Goal: Task Accomplishment & Management: Manage account settings

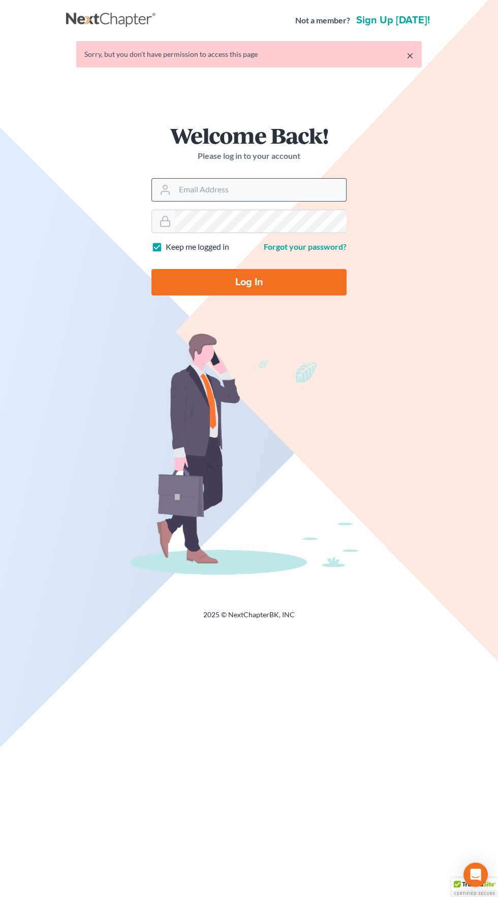
click at [197, 187] on input "Email Address" at bounding box center [260, 190] width 171 height 22
type input "[EMAIL_ADDRESS][DOMAIN_NAME]"
click at [151, 269] on input "Log In" at bounding box center [248, 282] width 195 height 26
type input "Thinking..."
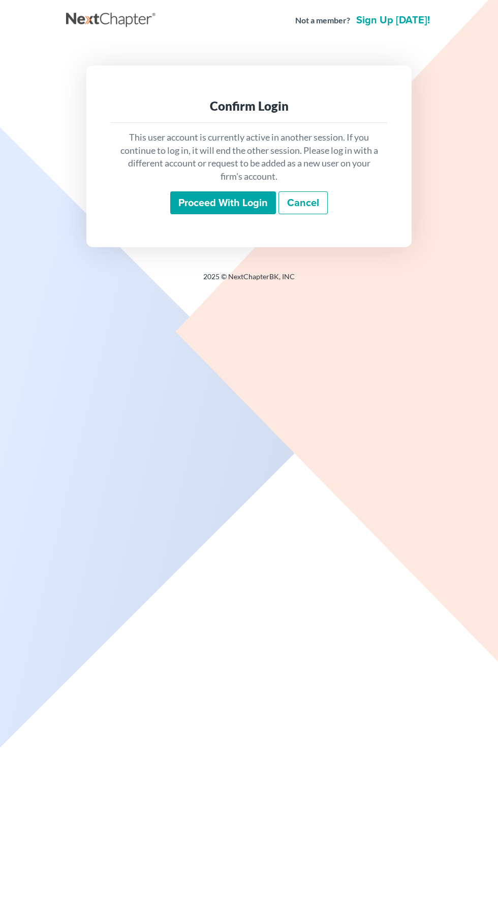
click at [198, 198] on input "Proceed with login" at bounding box center [223, 202] width 106 height 23
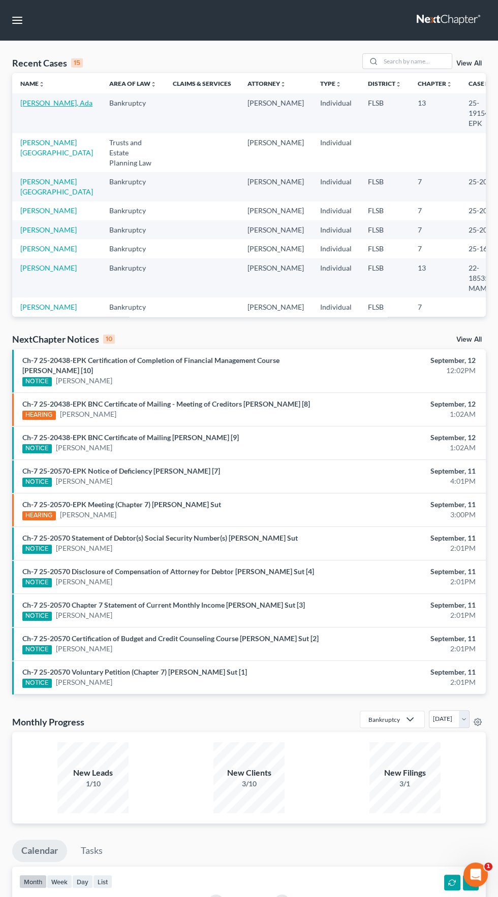
click at [44, 107] on link "[PERSON_NAME], Ada" at bounding box center [56, 103] width 72 height 9
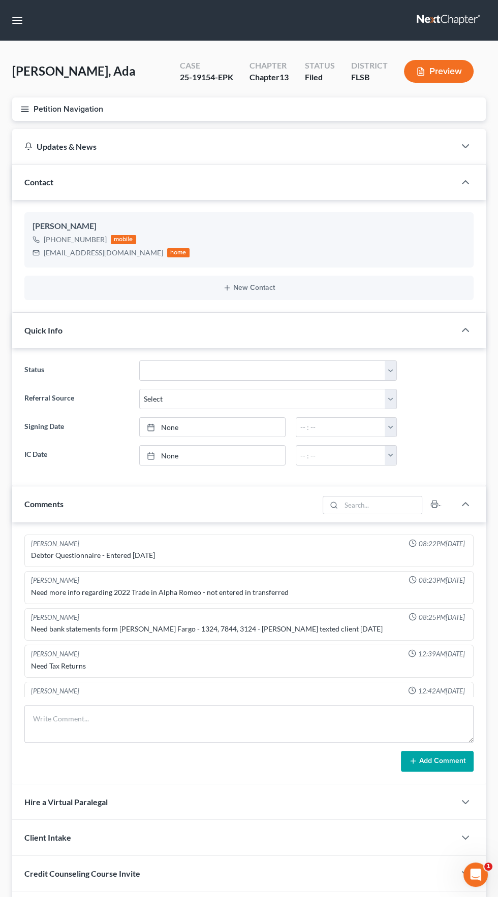
scroll to position [233, 0]
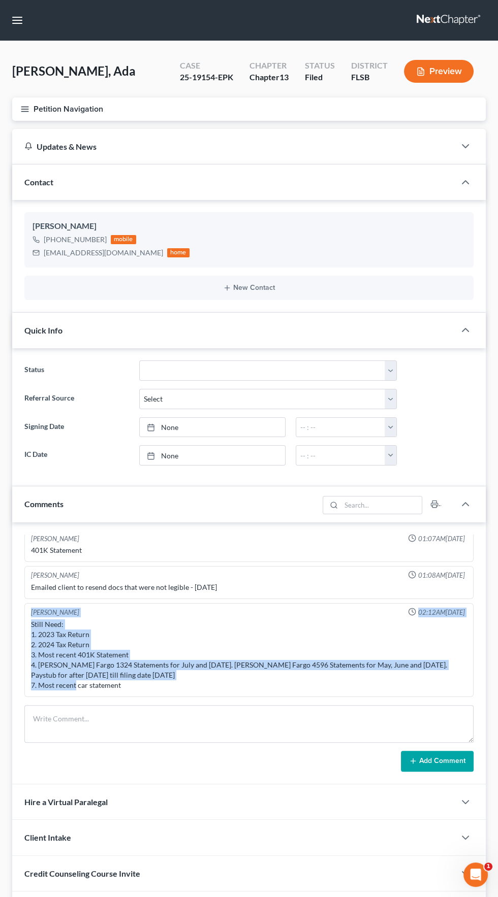
copy div "[PERSON_NAME] 02:12AM[DATE] Still Need: 1. 2023 Tax Return 2. 2024 Tax Return 3…"
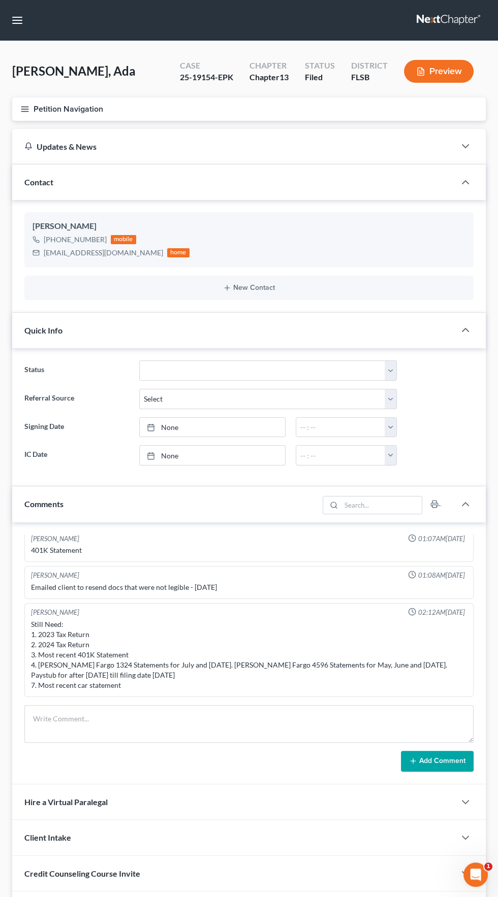
click at [24, 111] on line "button" at bounding box center [24, 111] width 7 height 0
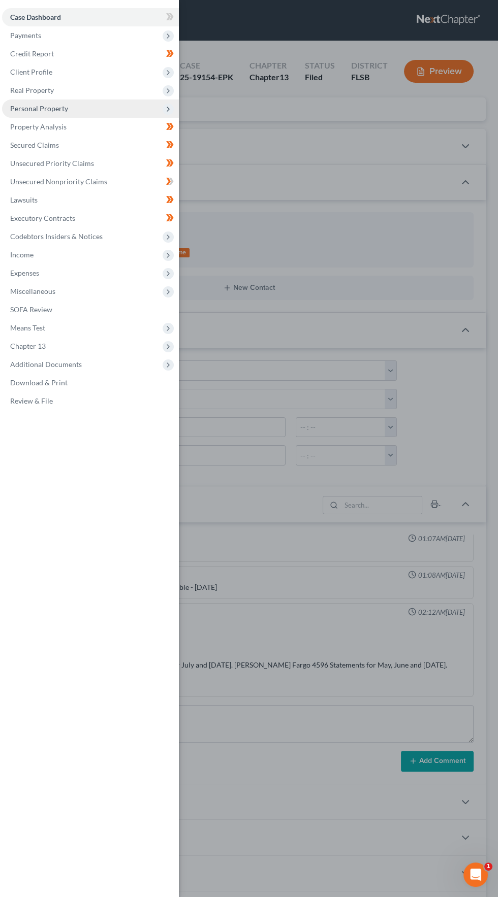
click at [37, 108] on span "Personal Property" at bounding box center [39, 108] width 58 height 9
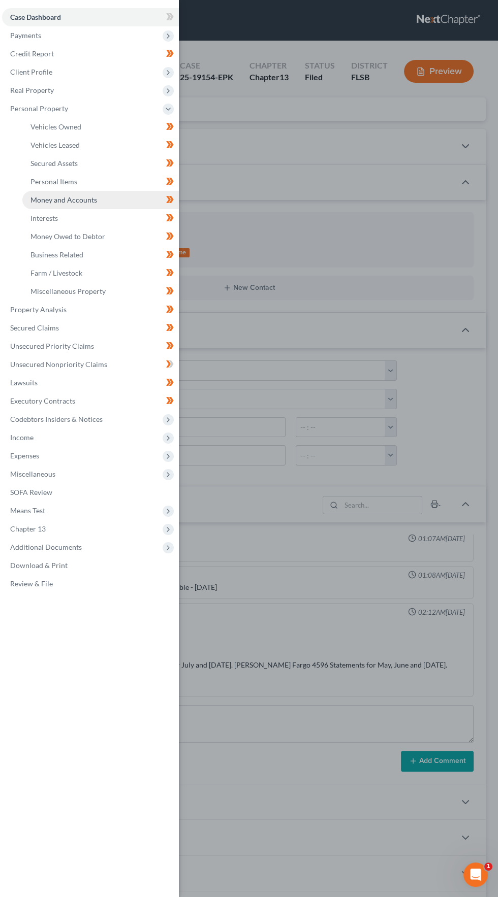
click at [63, 204] on span "Money and Accounts" at bounding box center [63, 200] width 67 height 9
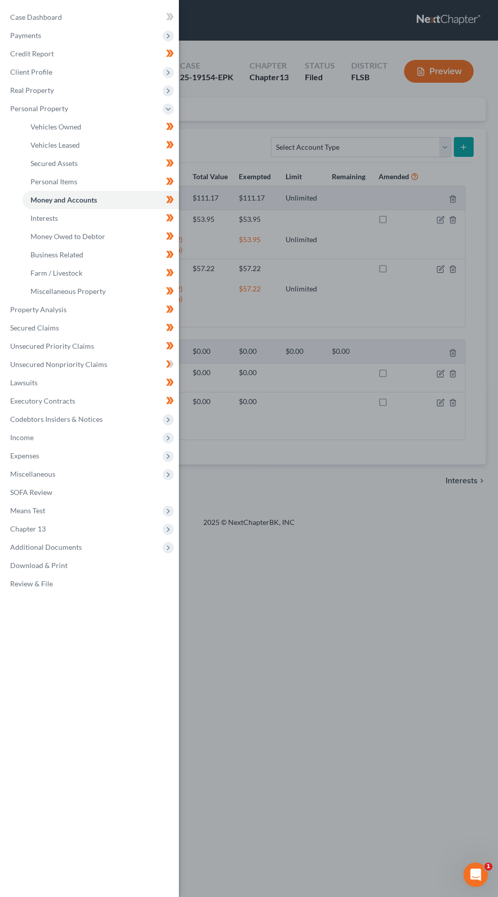
click at [362, 400] on div "Case Dashboard Payments Invoices Payments Payments Credit Report Client Profile" at bounding box center [249, 448] width 498 height 897
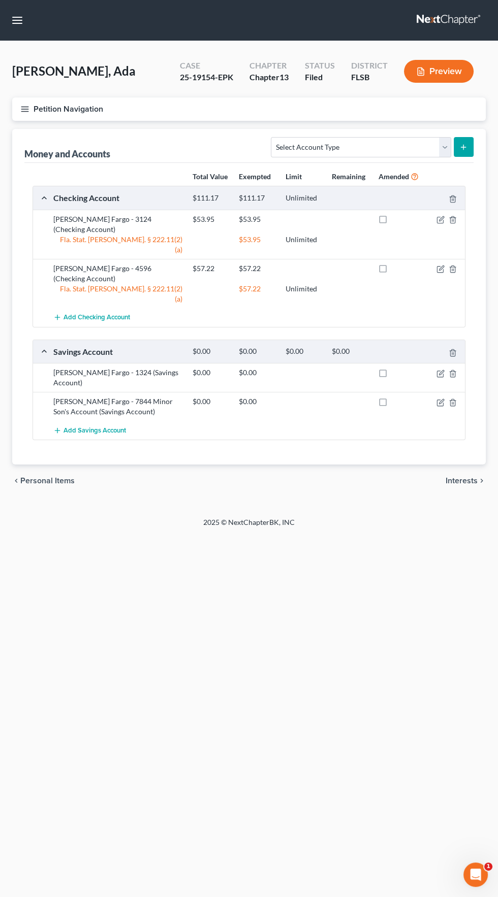
select select "18"
